Goal: Task Accomplishment & Management: Use online tool/utility

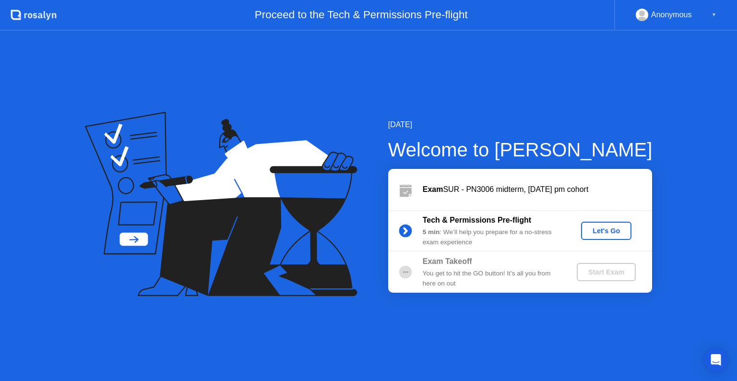
click at [623, 233] on div "Let's Go" at bounding box center [606, 231] width 43 height 8
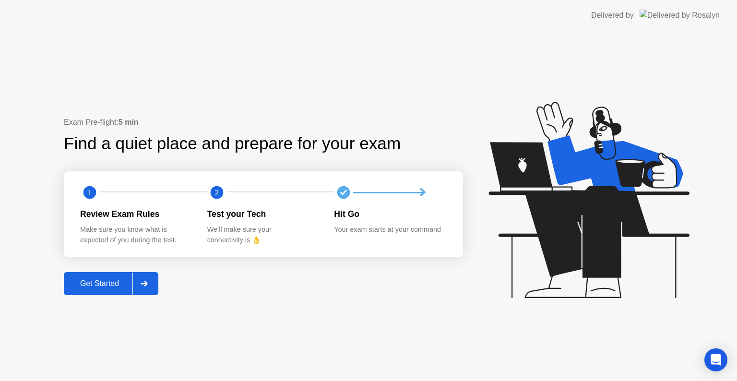
click at [109, 284] on div "Get Started" at bounding box center [100, 283] width 66 height 9
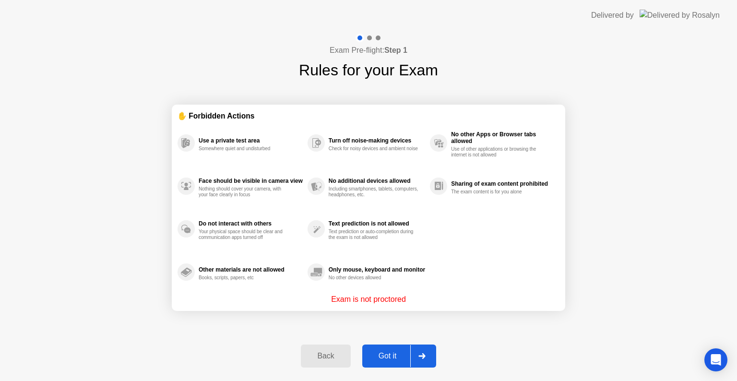
click at [393, 353] on div "Got it" at bounding box center [387, 356] width 45 height 9
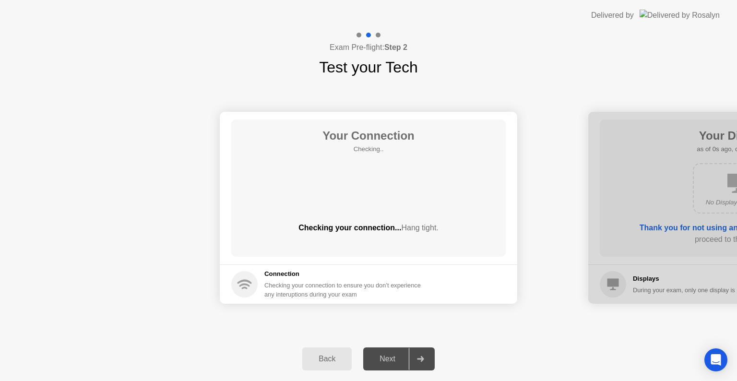
click at [393, 355] on div "Next" at bounding box center [387, 359] width 43 height 9
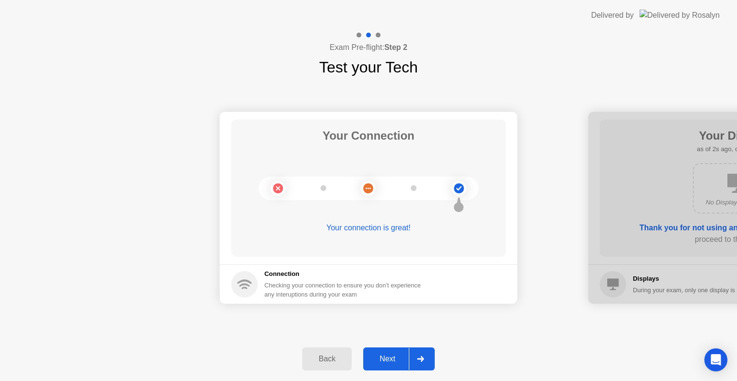
click at [399, 359] on div "Next" at bounding box center [387, 359] width 43 height 9
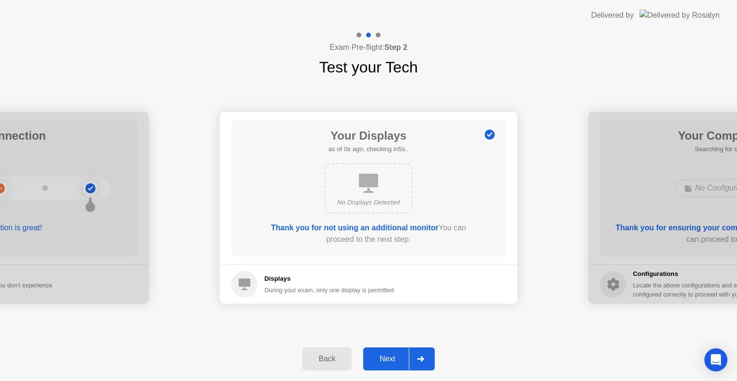
click at [399, 359] on div "Next" at bounding box center [387, 359] width 43 height 9
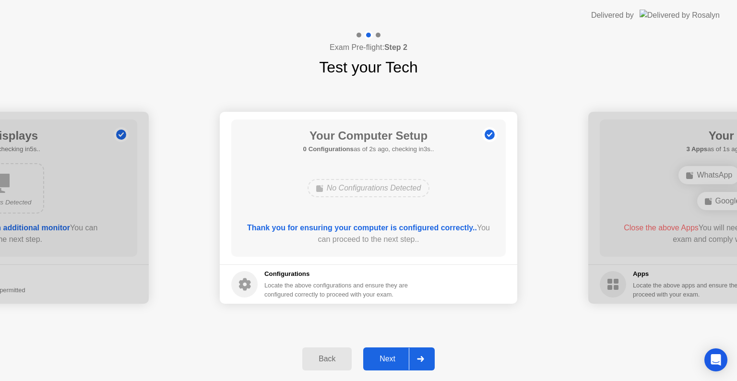
click at [427, 357] on div at bounding box center [420, 359] width 23 height 22
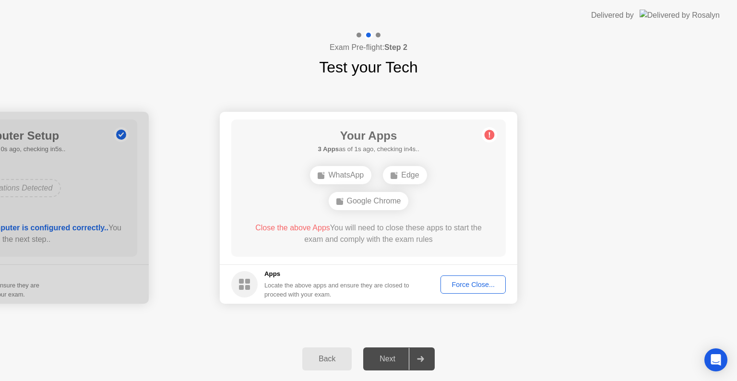
click at [427, 357] on div at bounding box center [420, 359] width 23 height 22
click at [488, 285] on div "Force Close..." at bounding box center [473, 285] width 59 height 8
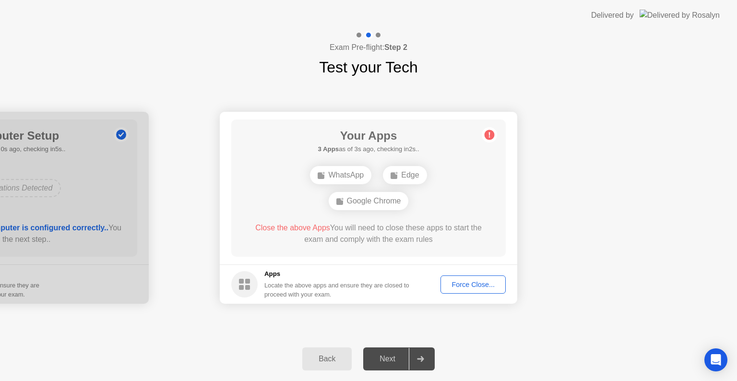
click at [470, 286] on div "Force Close..." at bounding box center [473, 285] width 59 height 8
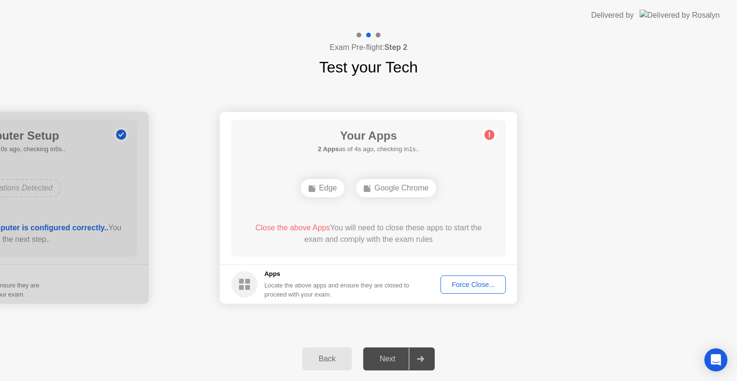
click at [470, 287] on div "Force Close..." at bounding box center [473, 285] width 59 height 8
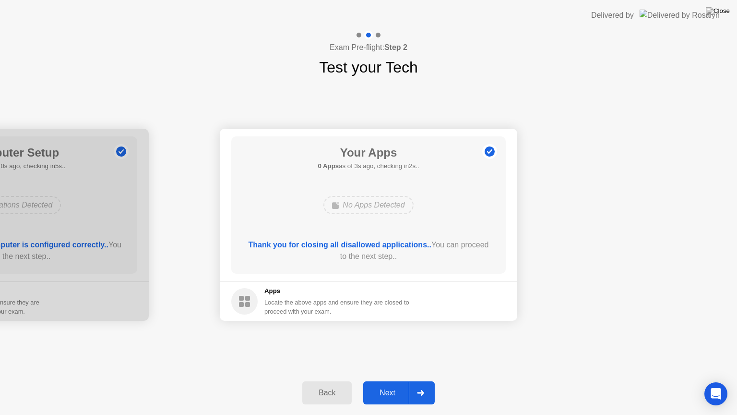
click at [388, 381] on div "Next" at bounding box center [387, 392] width 43 height 9
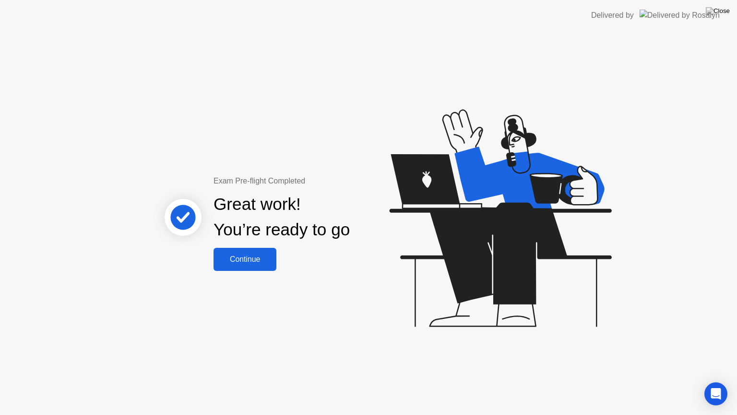
click at [263, 264] on div "Continue" at bounding box center [245, 259] width 57 height 9
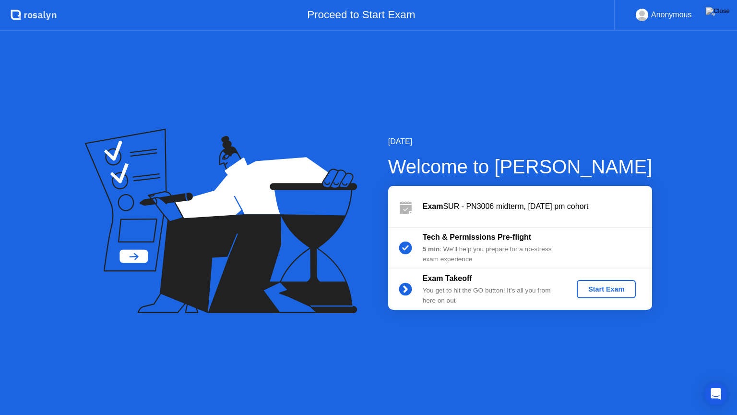
click at [605, 288] on div "Start Exam" at bounding box center [606, 289] width 51 height 8
